Goal: Task Accomplishment & Management: Complete application form

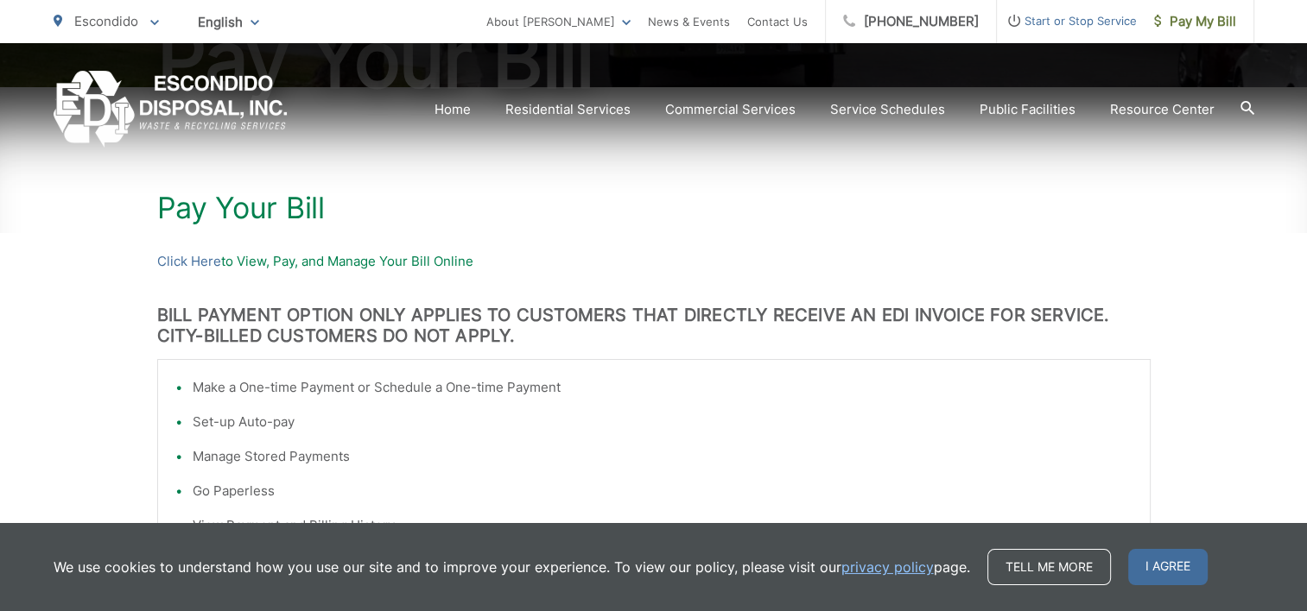
scroll to position [259, 0]
click at [182, 258] on link "Click Here" at bounding box center [189, 260] width 64 height 21
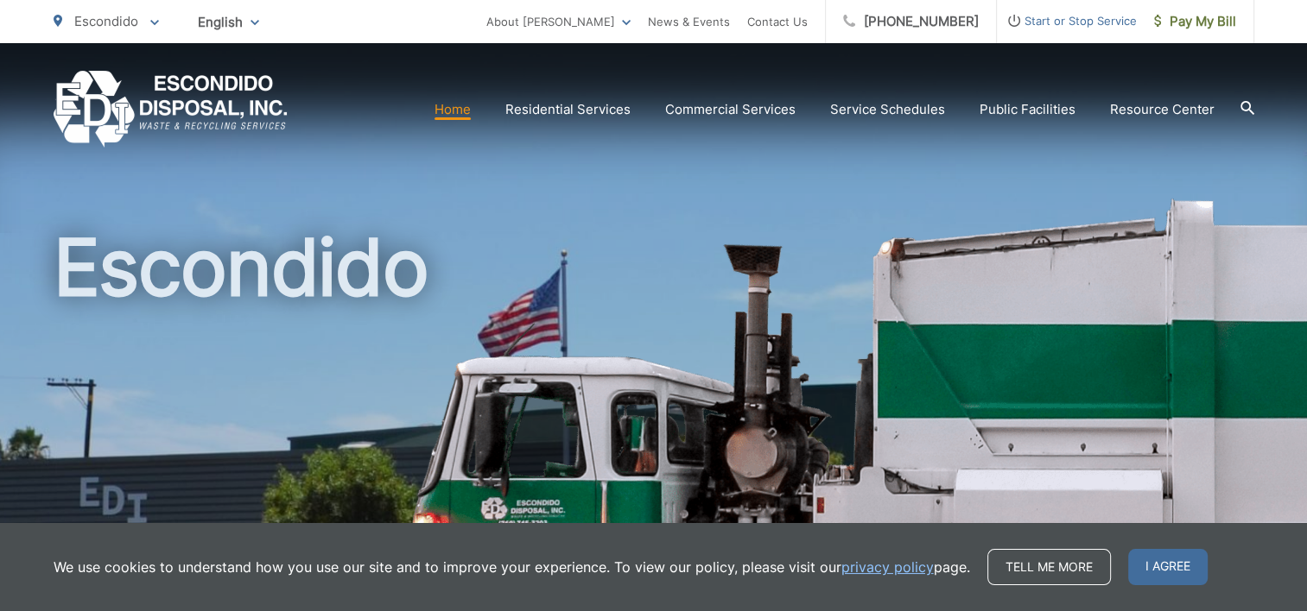
click at [1088, 22] on span "Start or Stop Service" at bounding box center [1067, 20] width 140 height 21
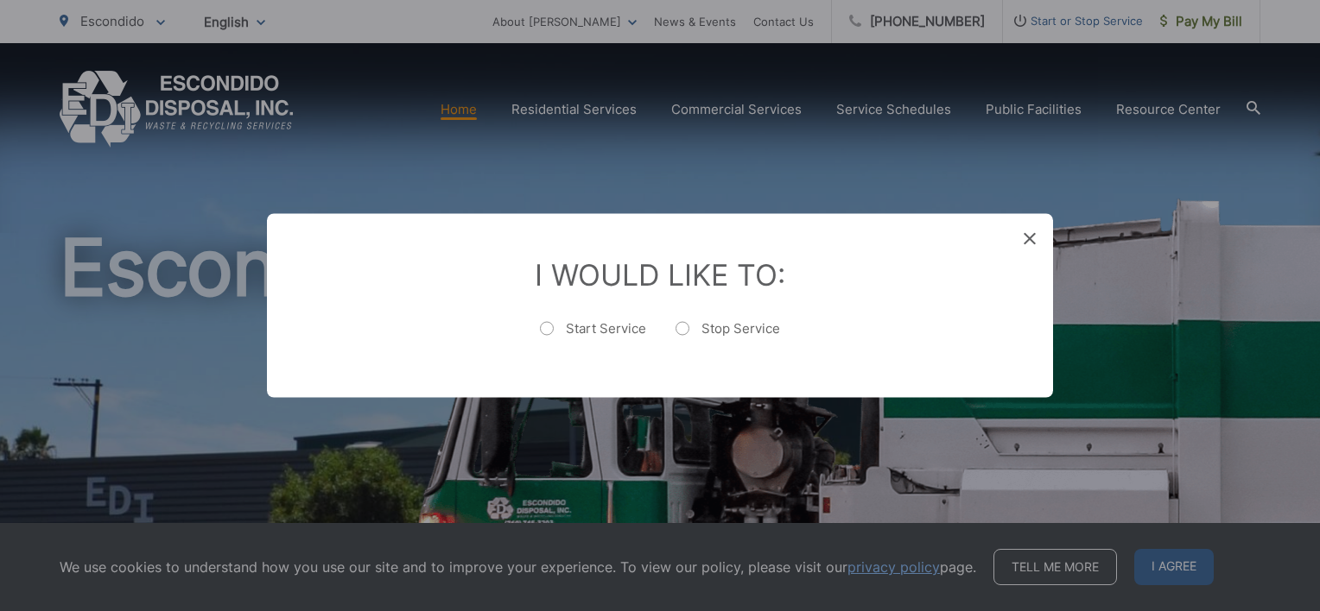
click at [612, 332] on label "Start Service" at bounding box center [593, 337] width 106 height 35
radio input "true"
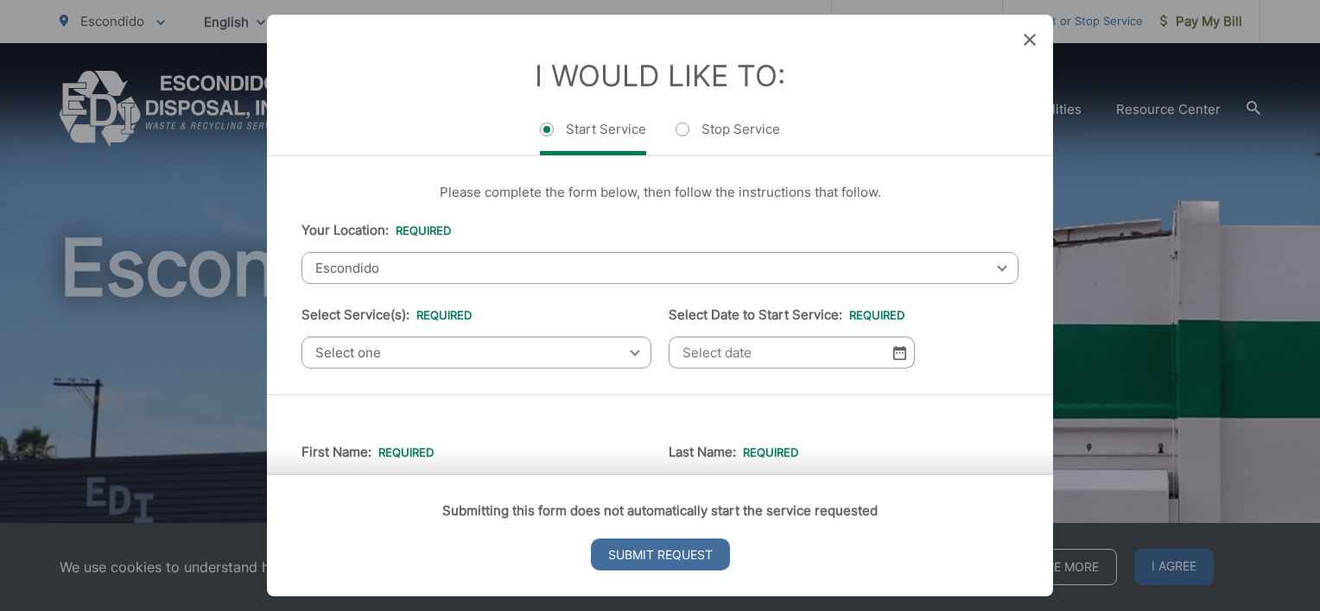
click at [537, 348] on span "Select one" at bounding box center [476, 353] width 350 height 32
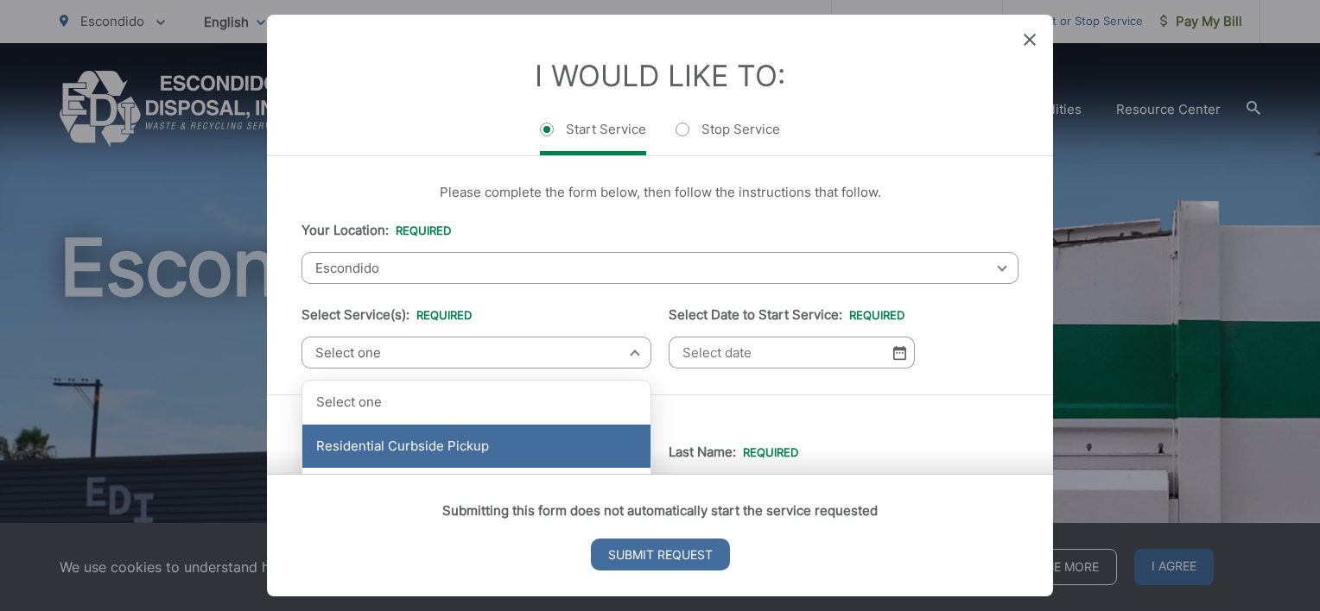
click at [532, 447] on div "Residential Curbside Pickup" at bounding box center [476, 446] width 348 height 43
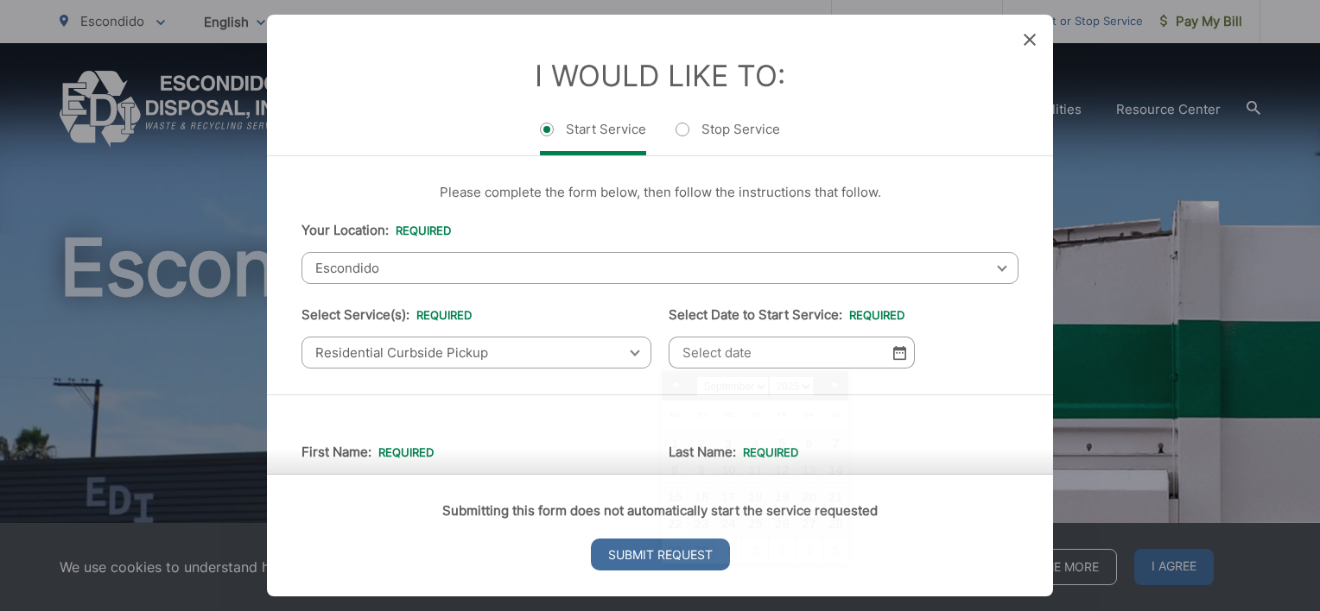
click at [758, 359] on input "Select Date to Start Service: *" at bounding box center [791, 353] width 246 height 32
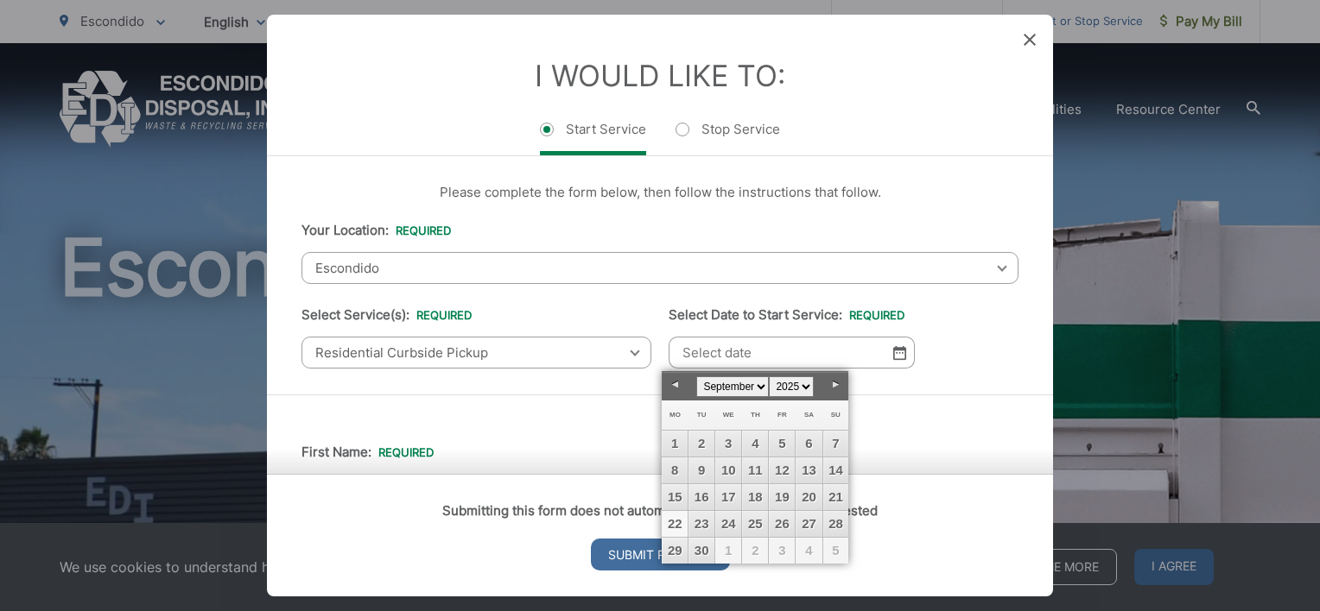
click at [680, 523] on link "22" at bounding box center [675, 524] width 26 height 26
type input "09/22/2025"
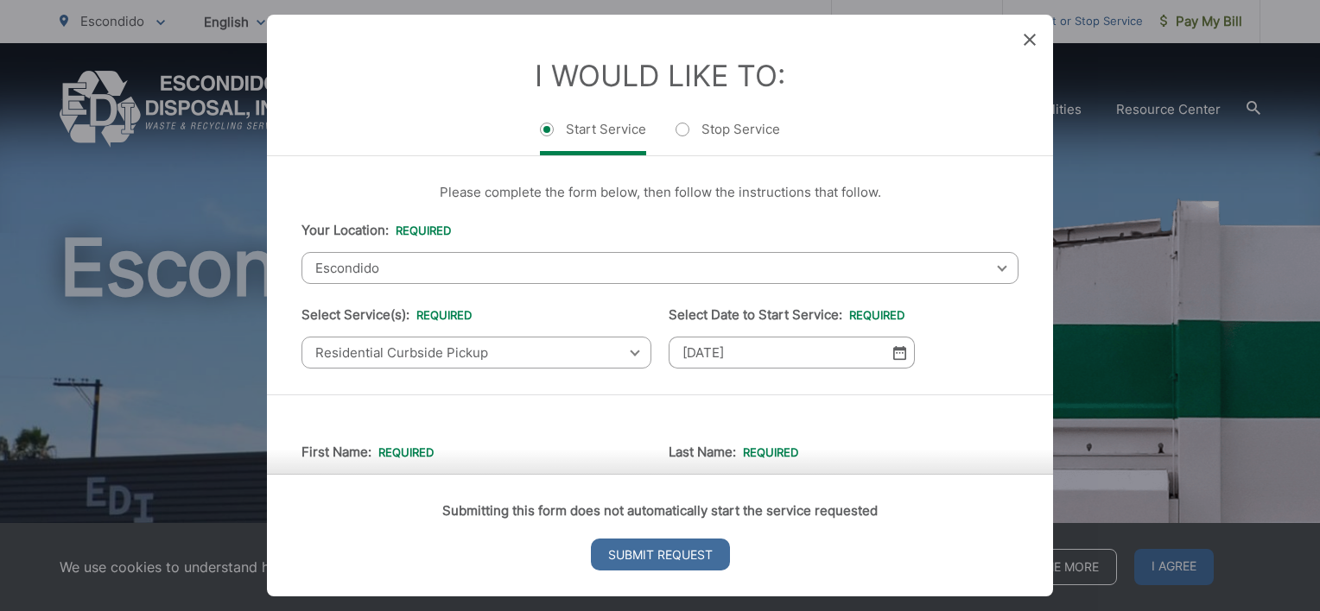
click at [922, 474] on div "Submitting this form does not automatically start the service requested Submit …" at bounding box center [660, 535] width 786 height 123
click at [957, 140] on ul "Start Service Stop Service" at bounding box center [659, 137] width 717 height 36
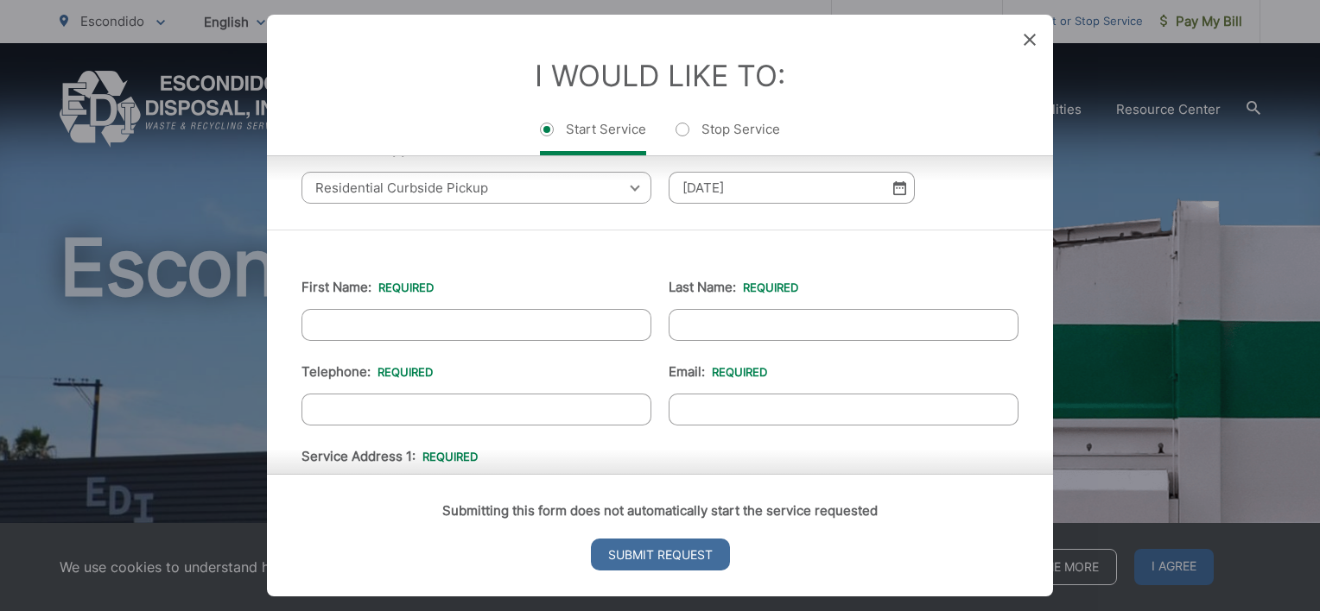
scroll to position [173, 0]
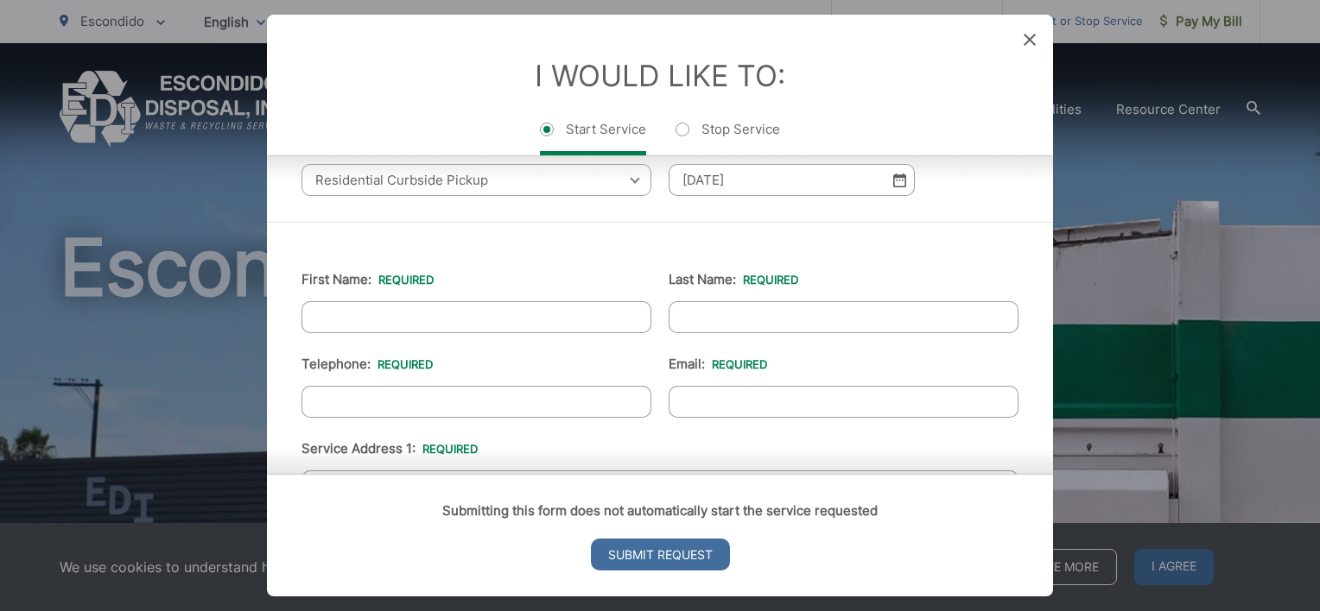
click at [377, 308] on input "First Name: *" at bounding box center [476, 317] width 350 height 32
type input "Desiree"
type input "Vorhees"
type input "5037985317"
type input "desireevorhees@gmail.com"
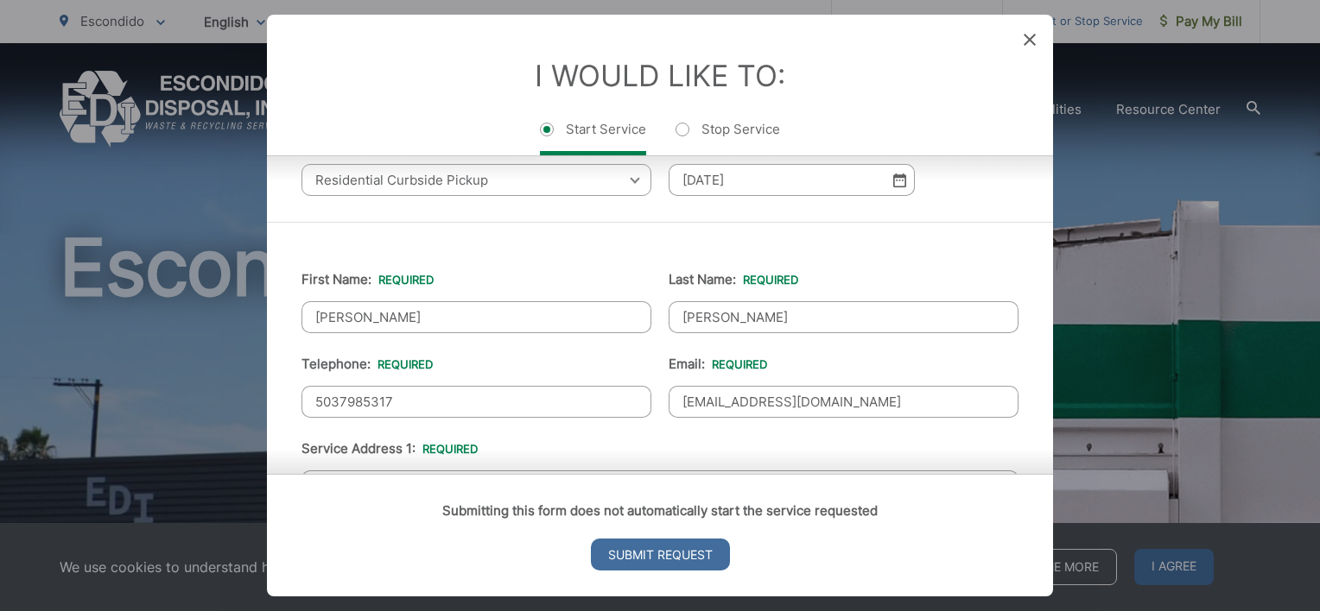
type input "San Marcos"
type input "92069-7358"
type input "750 Corte Manolito"
type input "(503) 798-5317"
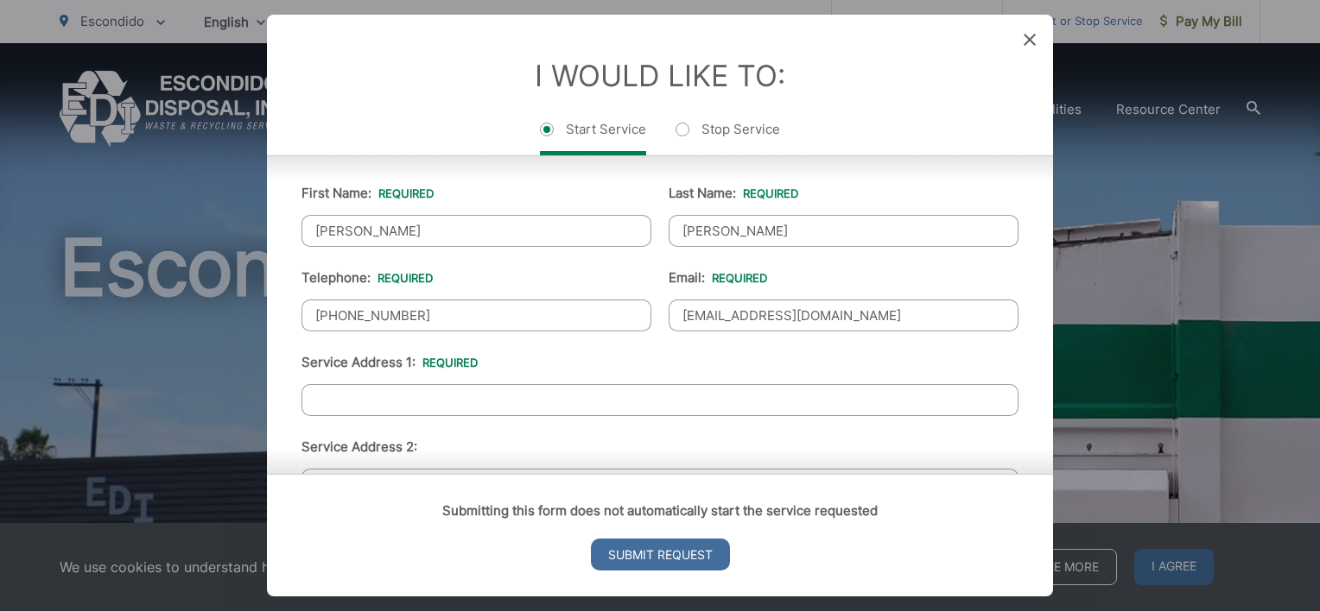
scroll to position [345, 0]
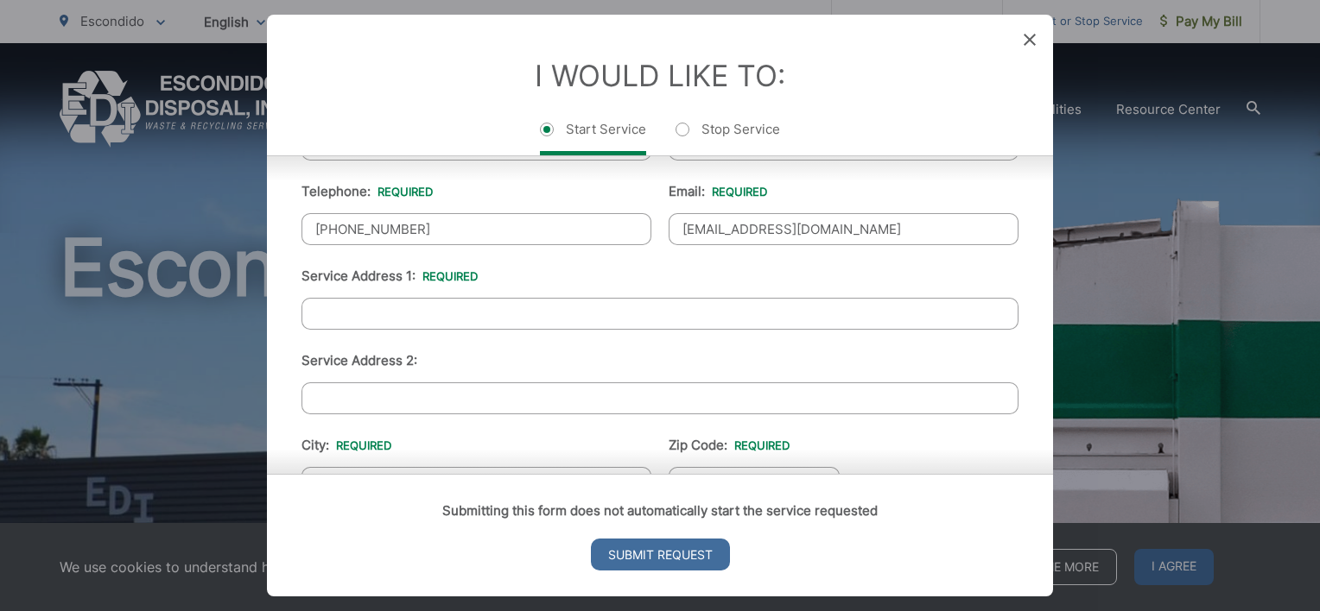
click at [515, 266] on li "Service Address 1: *" at bounding box center [659, 298] width 717 height 64
click at [490, 314] on input "Service Address 1: *" at bounding box center [659, 314] width 717 height 32
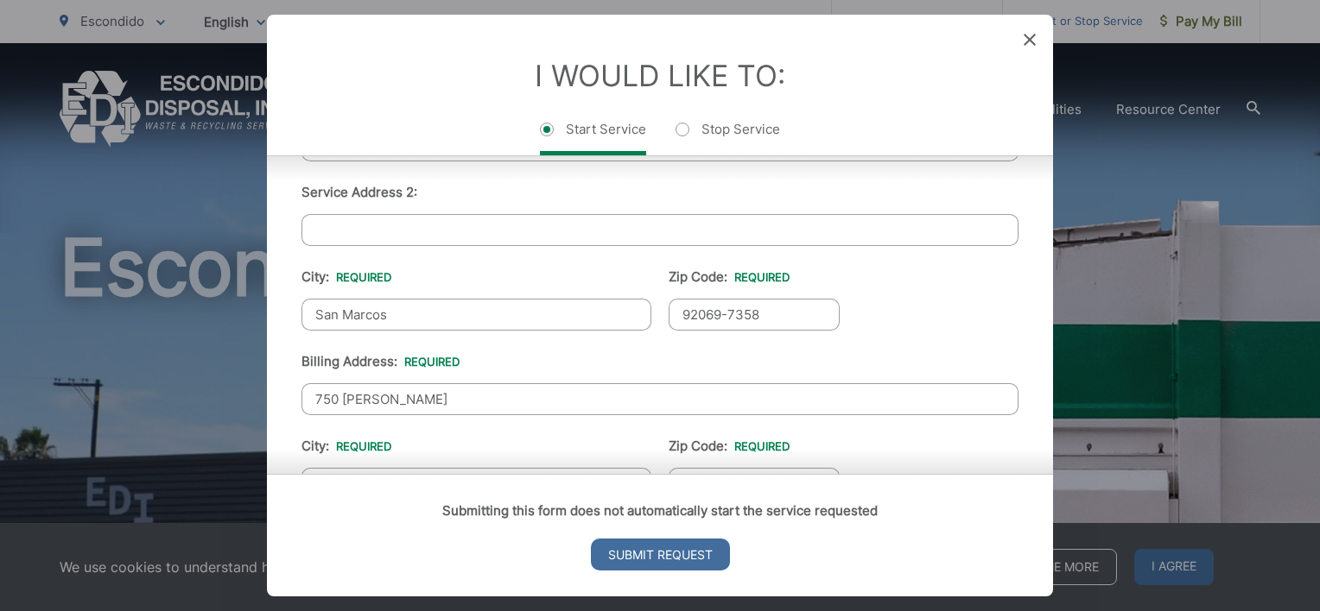
scroll to position [518, 0]
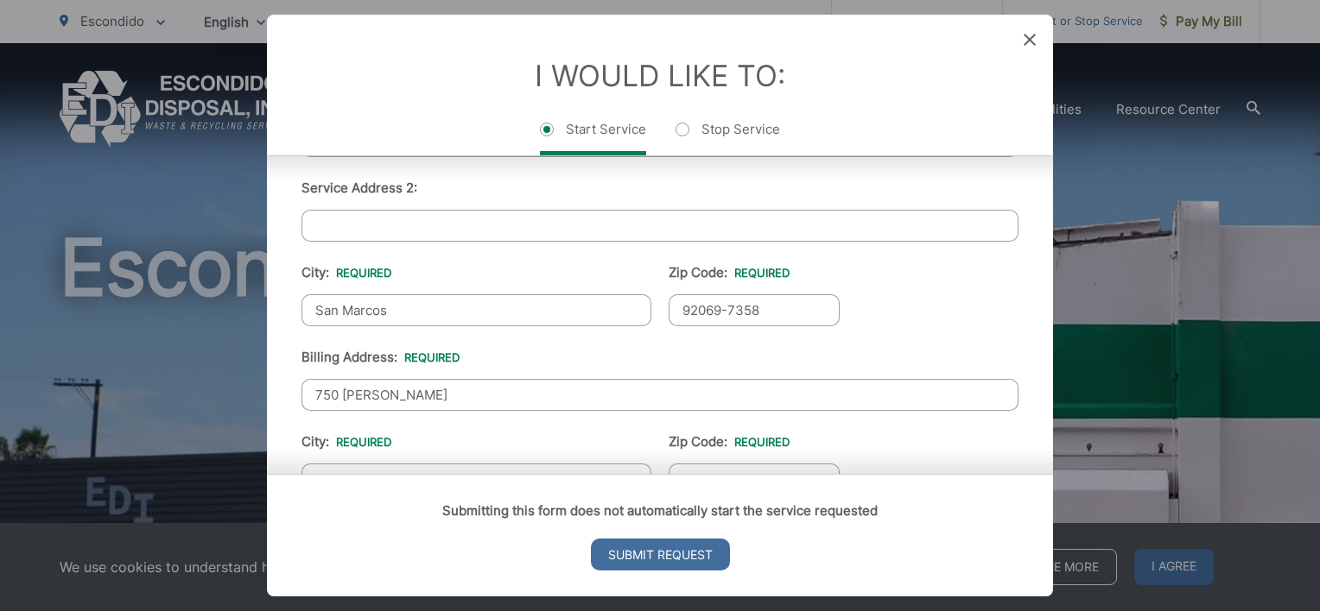
type input "2183 Lundy Lake"
drag, startPoint x: 456, startPoint y: 292, endPoint x: 285, endPoint y: 297, distance: 171.1
click at [285, 297] on div "First Name: * Desiree Last Name: * Vorhees Telephone: * (503) 798-5317 Email: *…" at bounding box center [660, 280] width 786 height 808
type input "Escondido"
type input "92029"
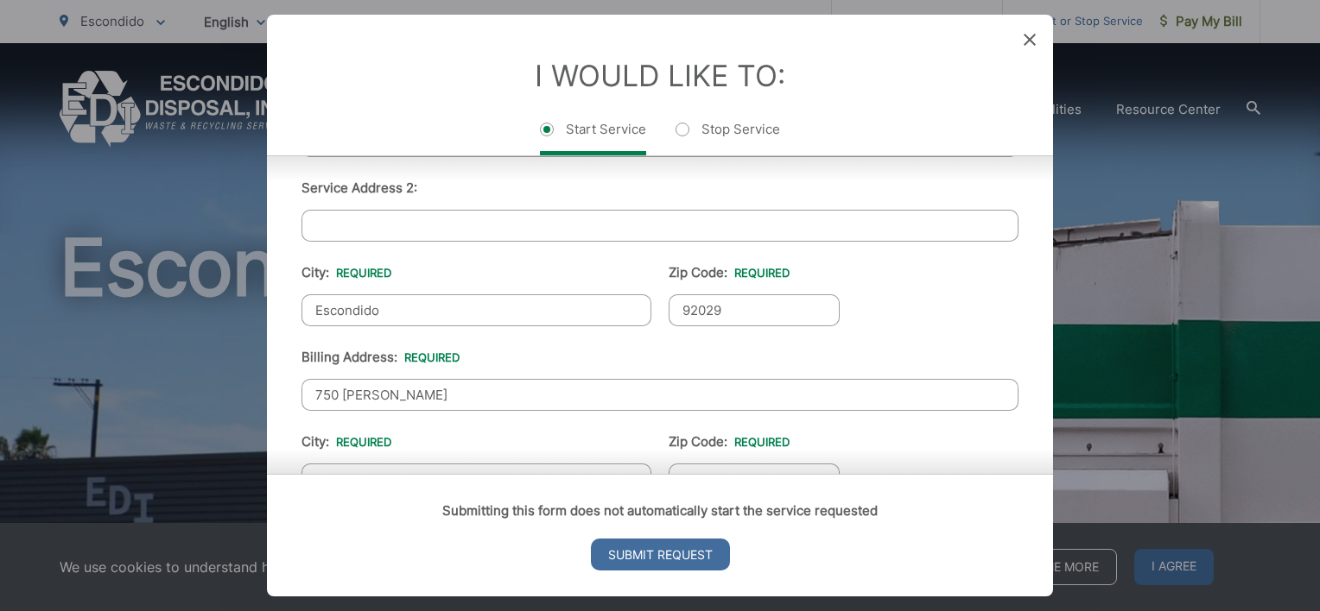
click at [595, 253] on ul "First Name: * Desiree Last Name: * Vorhees Telephone: * (503) 798-5317 Email: *…" at bounding box center [659, 280] width 717 height 755
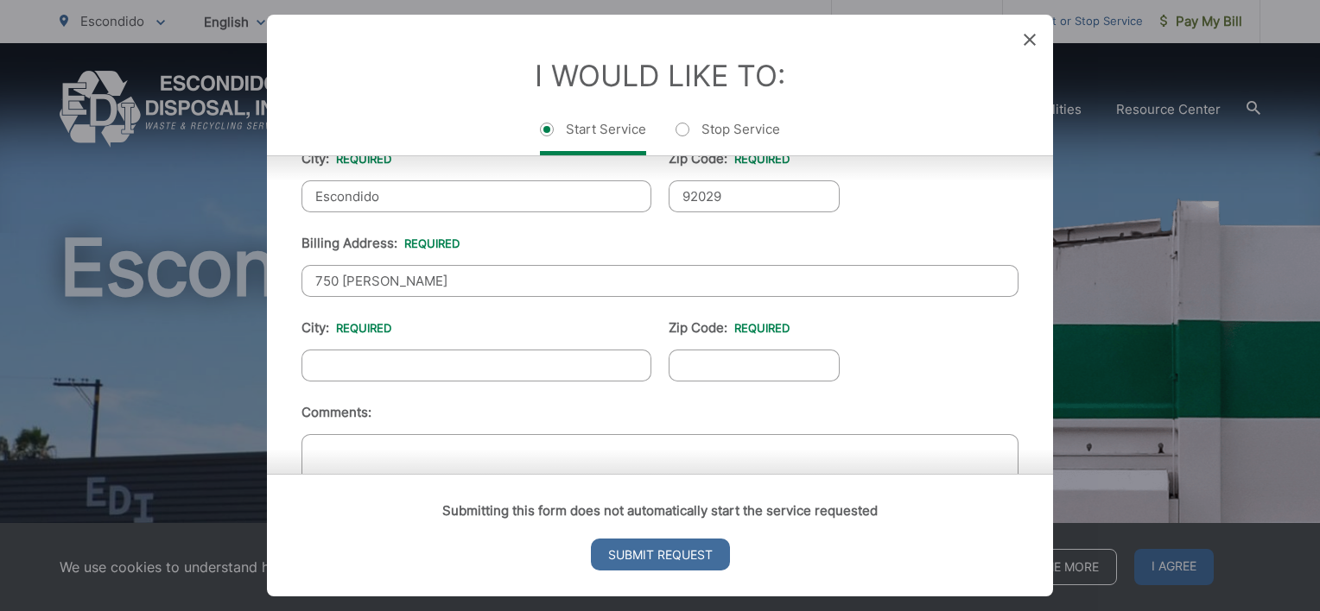
scroll to position [691, 0]
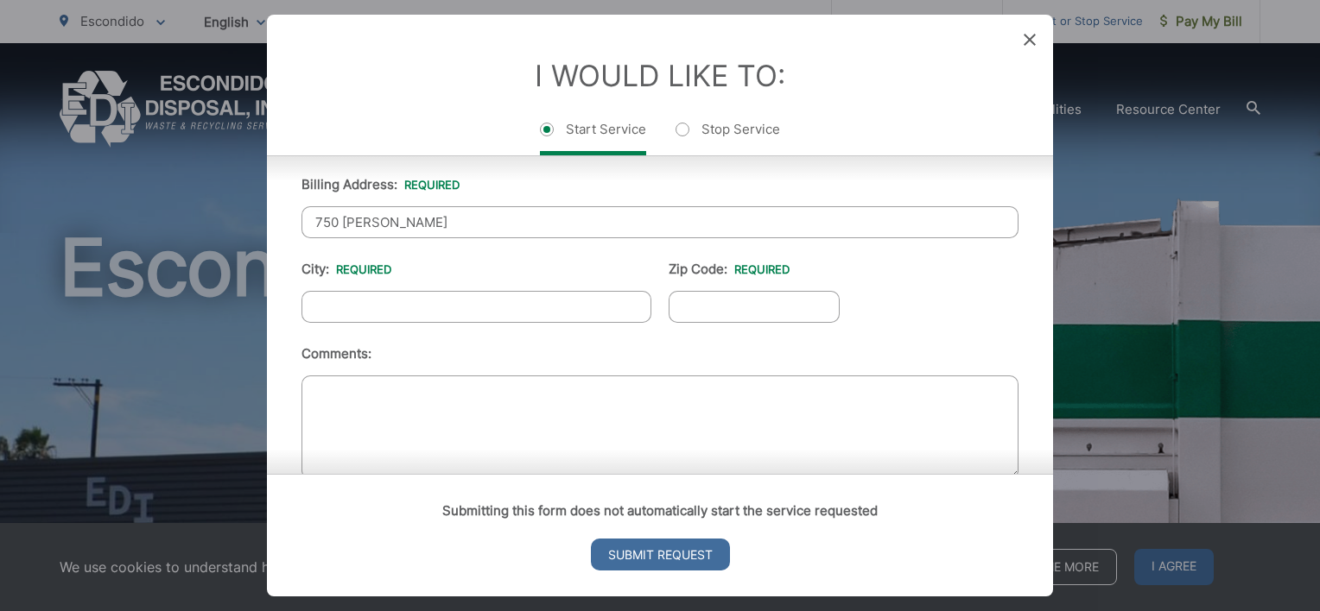
click at [447, 308] on input "City: *" at bounding box center [476, 307] width 350 height 32
type input "San Marcos"
type input "92069-7358"
click at [529, 344] on li "Comments:" at bounding box center [659, 415] width 717 height 142
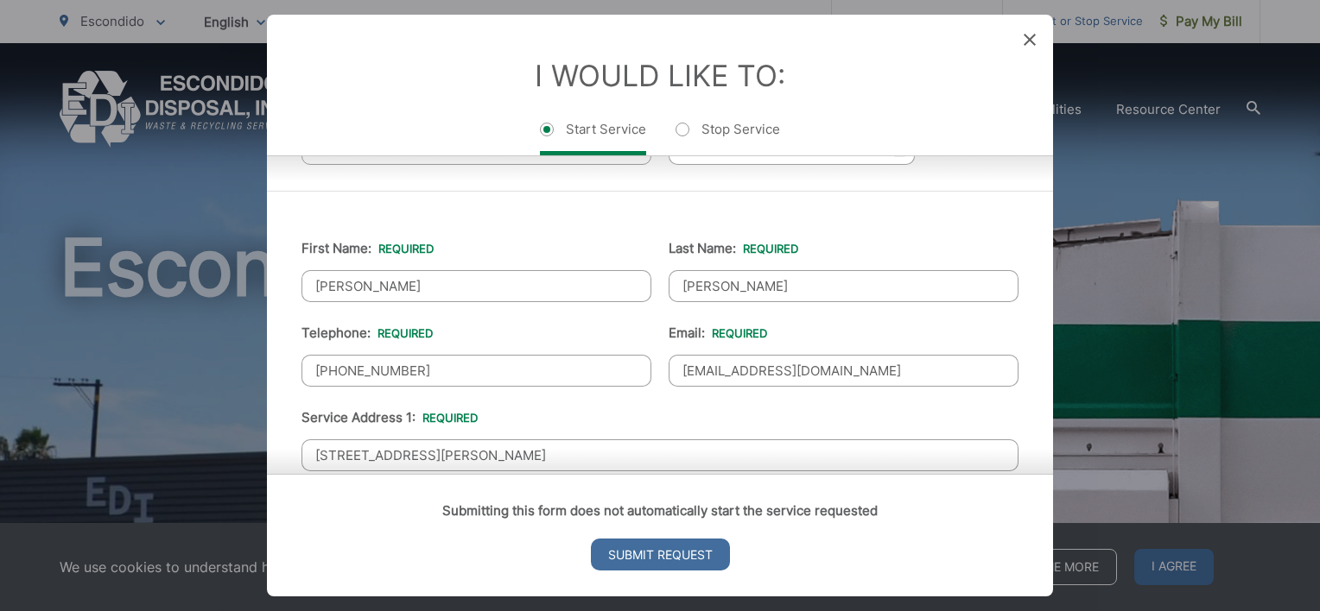
scroll to position [0, 0]
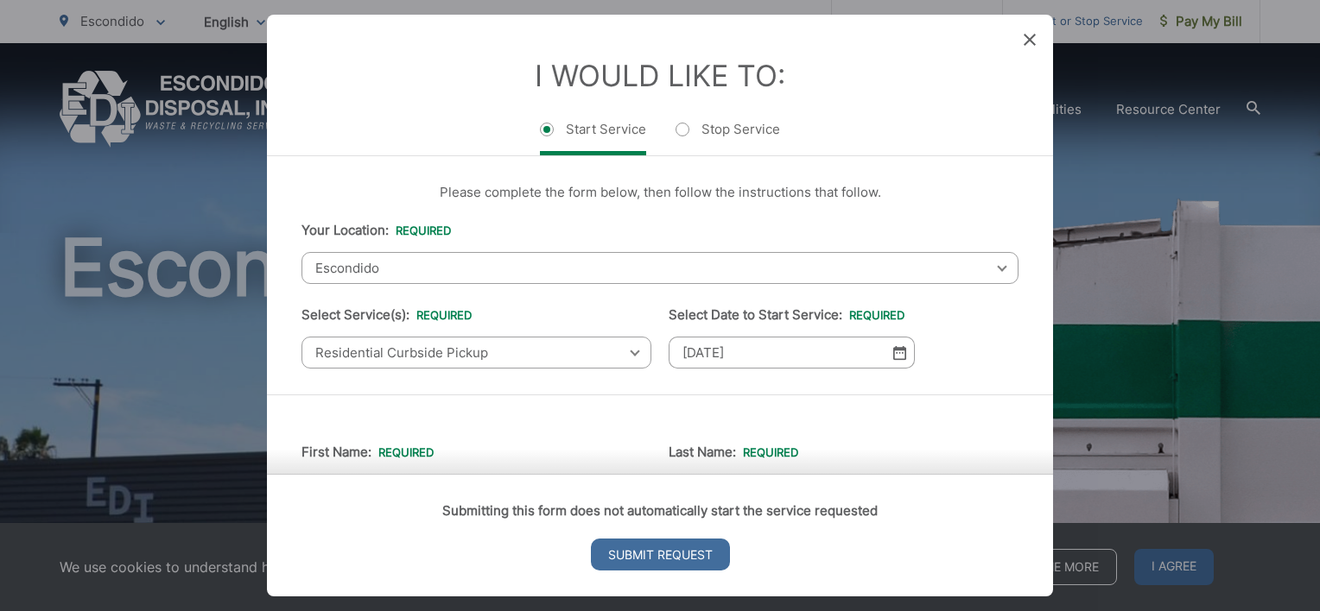
click at [989, 76] on li "I Would Like To: Start Service Stop Service" at bounding box center [659, 107] width 717 height 98
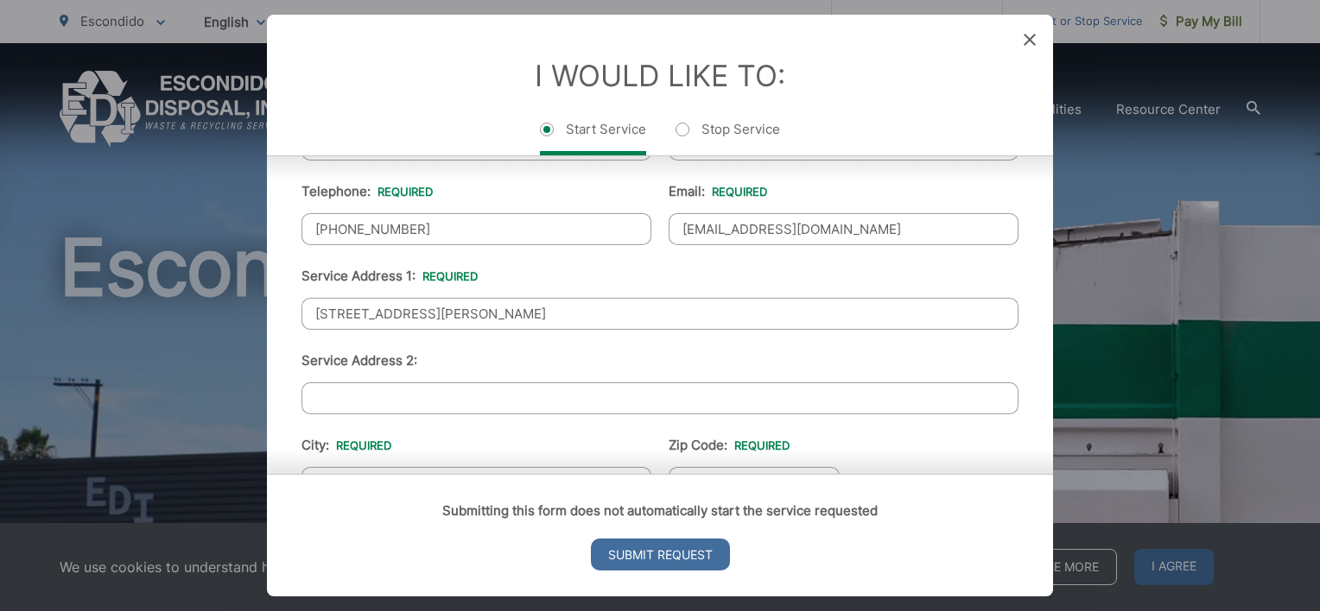
scroll to position [345, 0]
click at [0, 0] on div at bounding box center [0, 0] width 0 height 0
click at [501, 316] on input "2183 Lundy Lake" at bounding box center [659, 314] width 717 height 32
type input "2183 Lundy Lake Dr"
click at [517, 351] on li "Service Address 2:" at bounding box center [659, 383] width 717 height 64
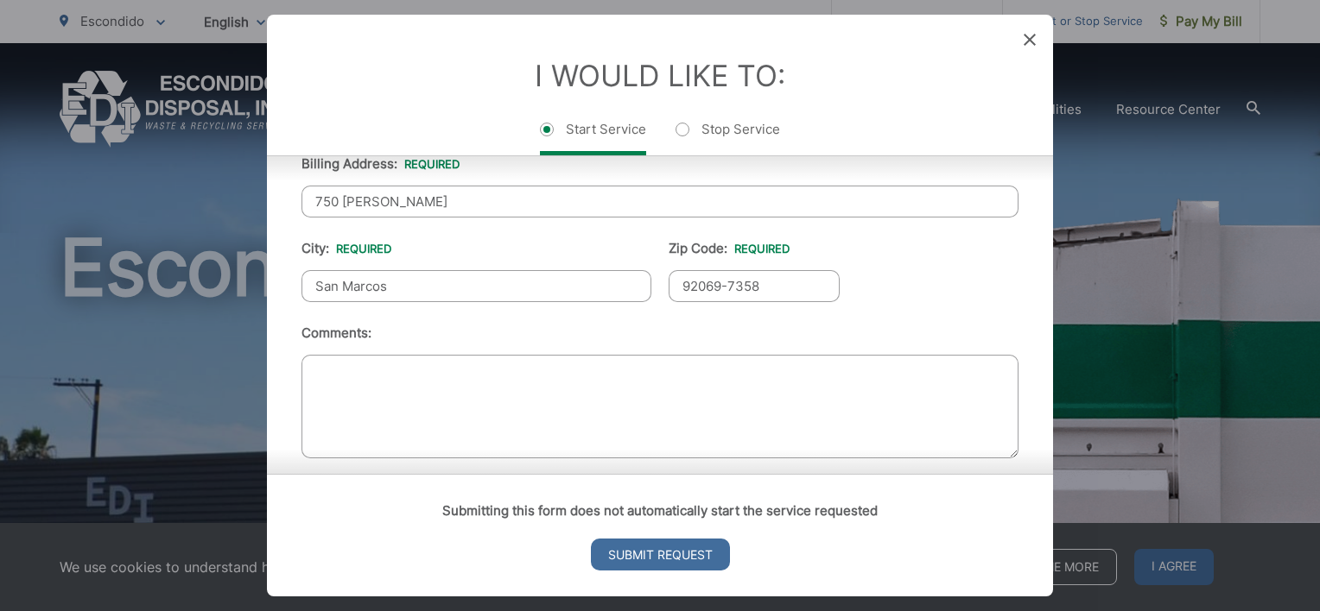
scroll to position [722, 0]
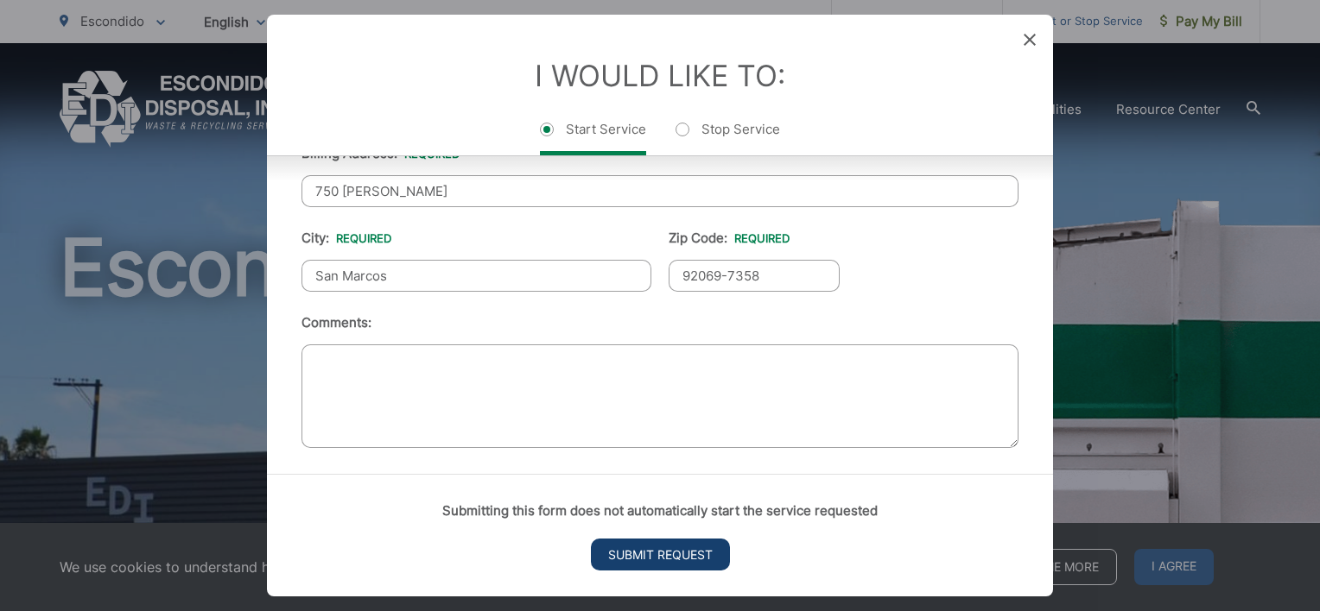
click at [638, 557] on input "Submit Request" at bounding box center [660, 555] width 139 height 32
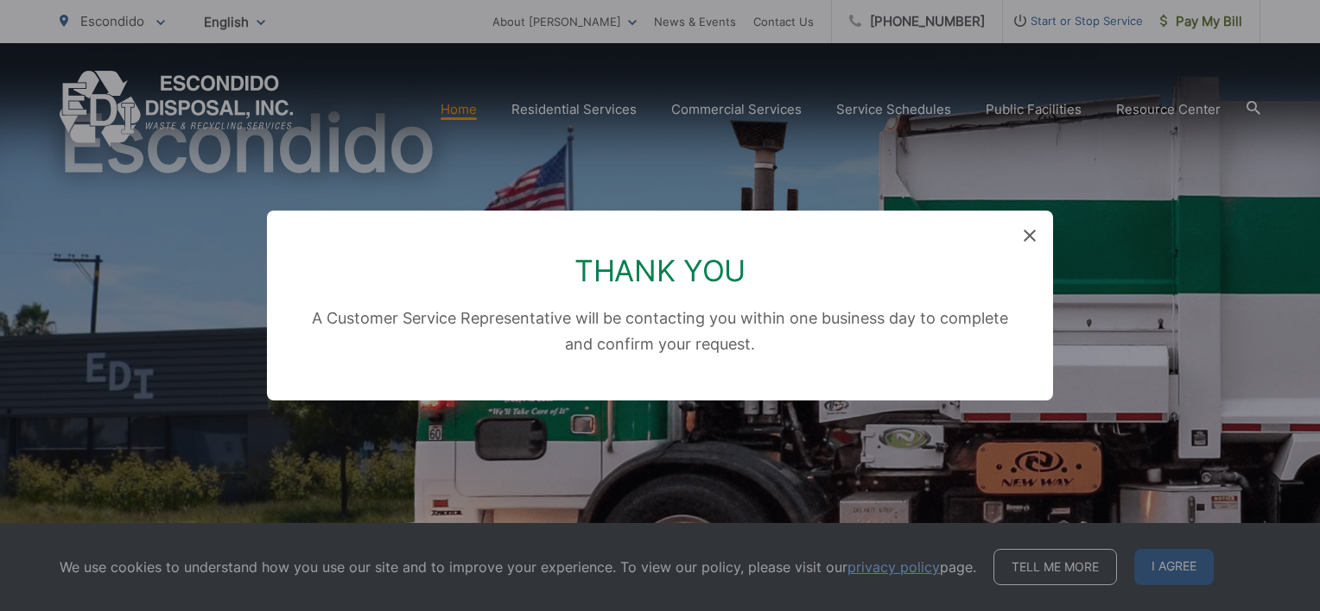
scroll to position [0, 0]
